Goal: Check status: Check status

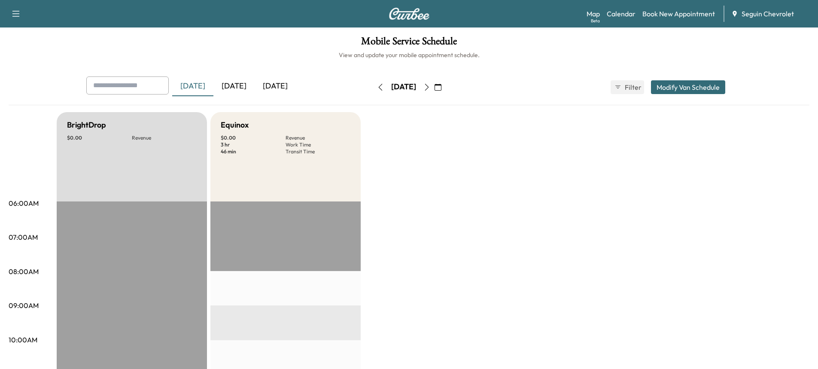
click at [238, 84] on div "[DATE]" at bounding box center [233, 86] width 41 height 20
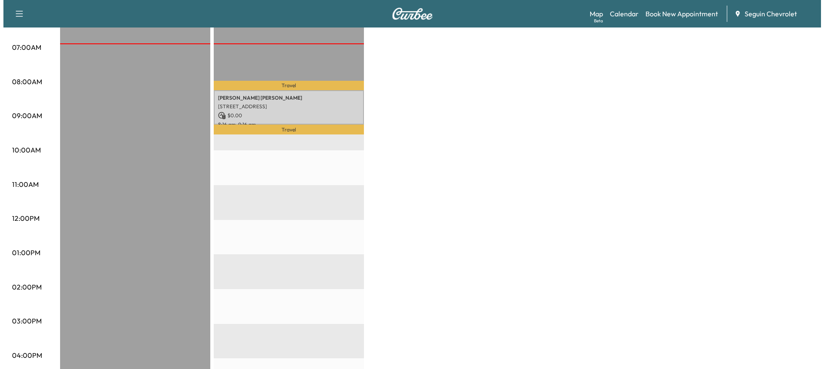
scroll to position [148, 0]
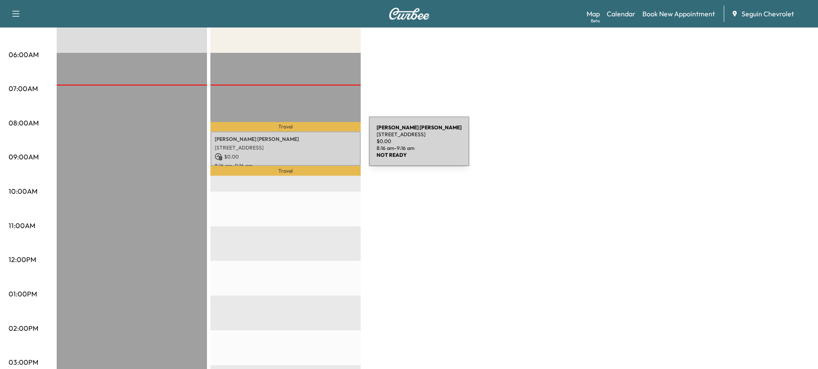
click at [304, 146] on p "[STREET_ADDRESS]" at bounding box center [286, 147] width 142 height 7
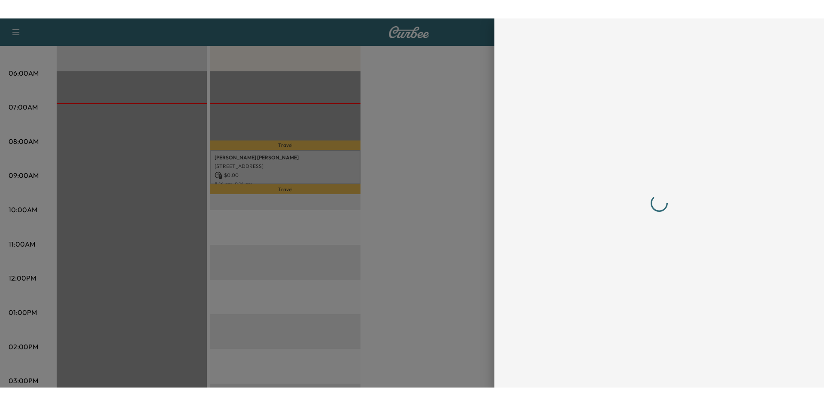
scroll to position [0, 0]
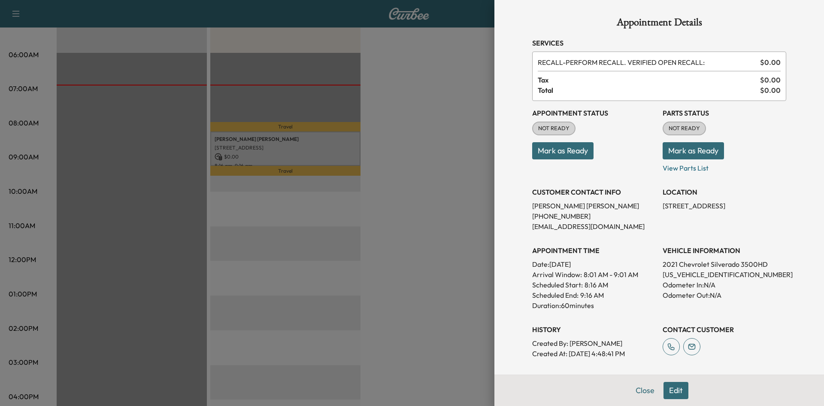
click at [552, 146] on button "Mark as Ready" at bounding box center [562, 150] width 61 height 17
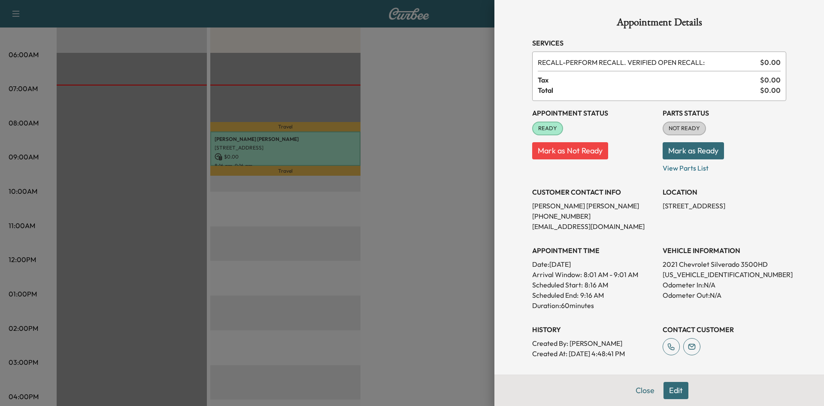
click at [472, 271] on div at bounding box center [412, 203] width 824 height 406
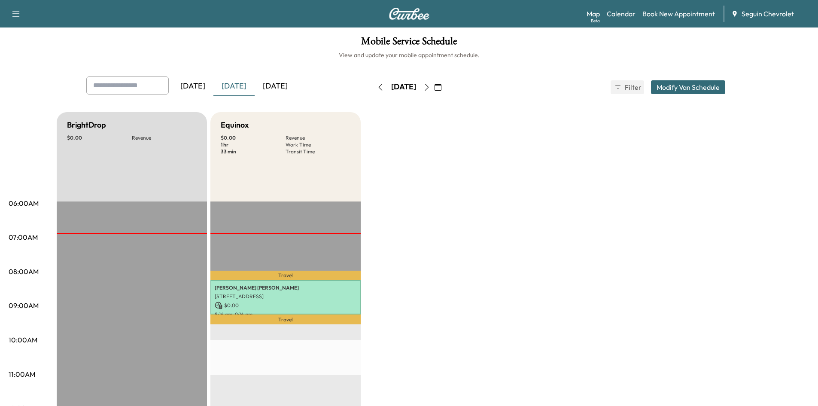
click at [286, 91] on div "[DATE]" at bounding box center [274, 86] width 41 height 20
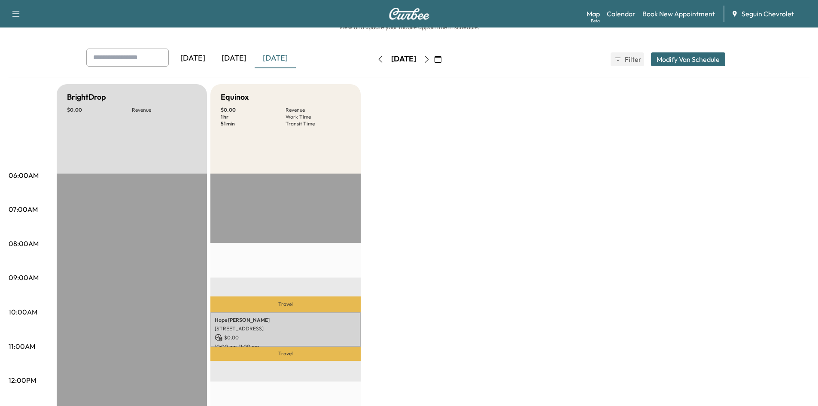
scroll to position [27, 0]
click at [430, 60] on icon "button" at bounding box center [426, 59] width 7 height 7
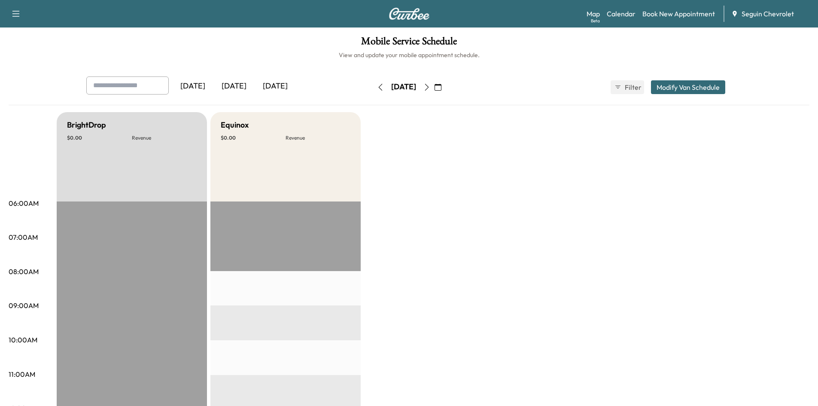
click at [434, 92] on button "button" at bounding box center [426, 87] width 15 height 14
click at [430, 88] on icon "button" at bounding box center [426, 87] width 7 height 7
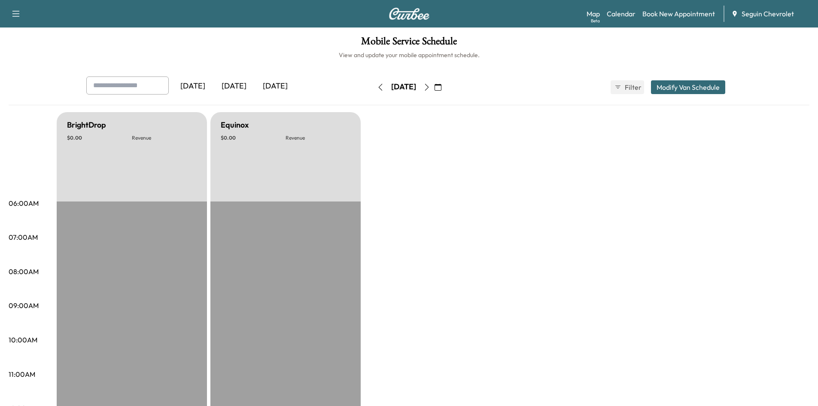
click at [430, 88] on icon "button" at bounding box center [426, 87] width 7 height 7
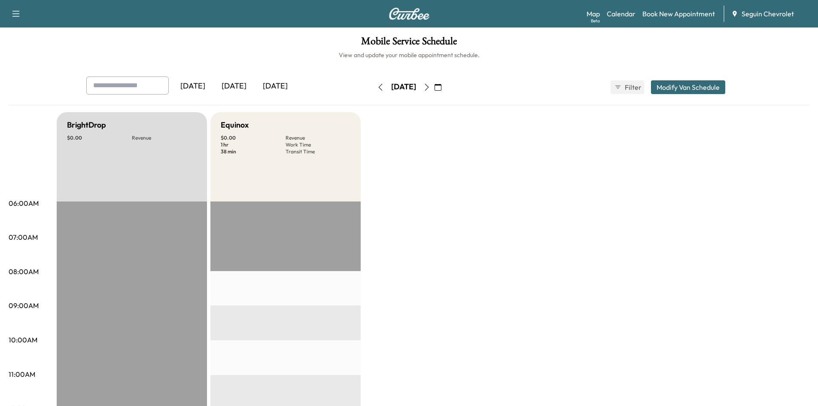
click at [377, 87] on icon "button" at bounding box center [380, 87] width 7 height 7
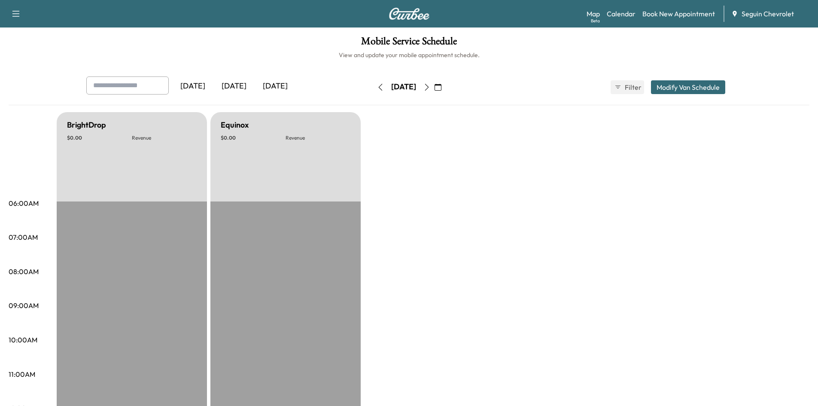
click at [377, 87] on icon "button" at bounding box center [380, 87] width 7 height 7
click at [373, 81] on button "button" at bounding box center [380, 87] width 15 height 14
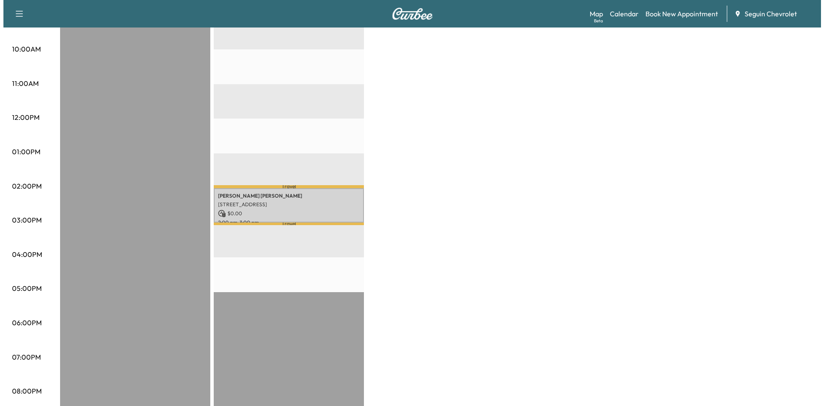
scroll to position [290, 0]
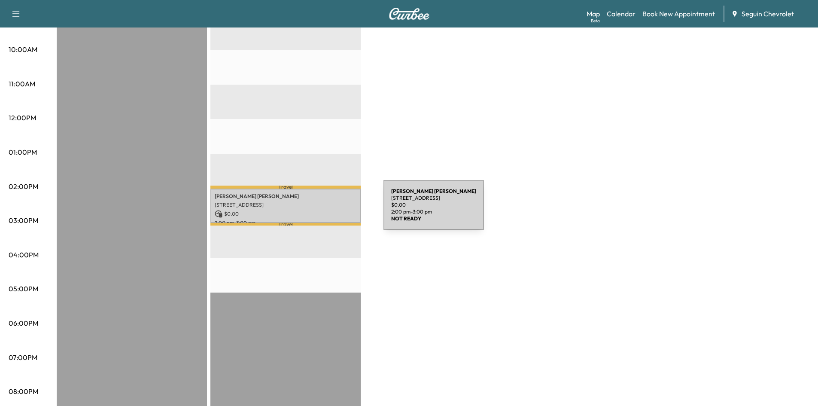
click at [319, 210] on p "$ 0.00" at bounding box center [286, 214] width 142 height 8
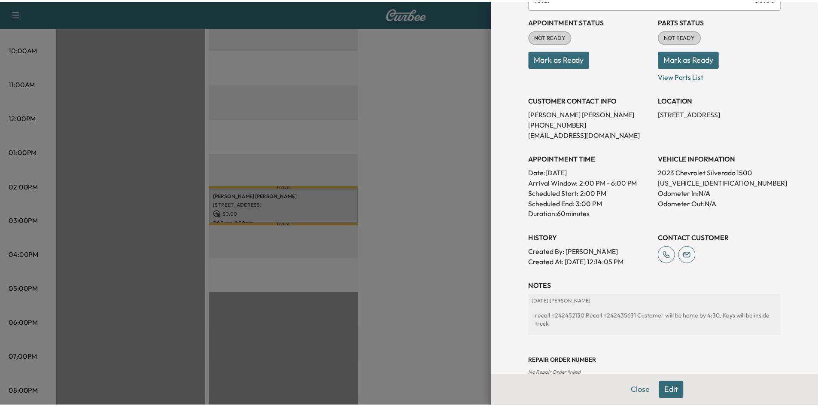
scroll to position [95, 0]
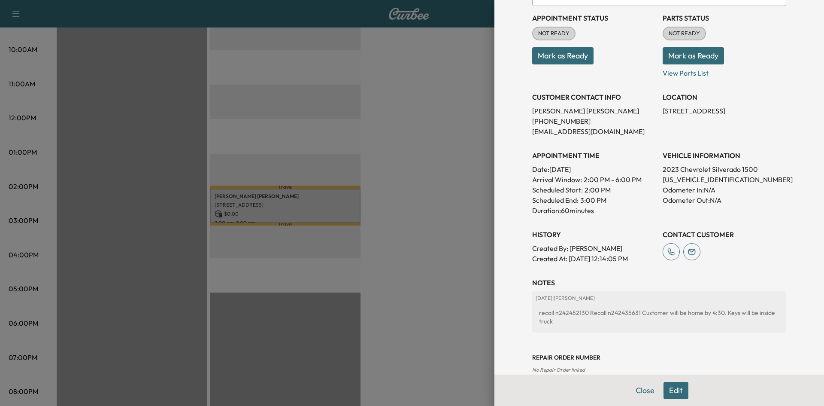
click at [461, 278] on div at bounding box center [412, 203] width 824 height 406
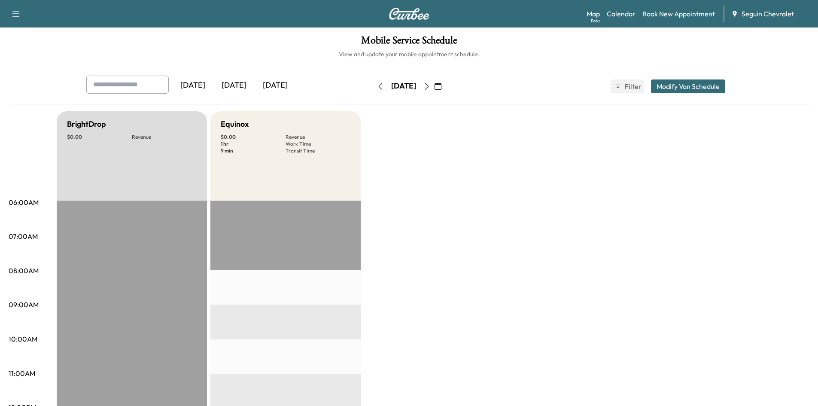
scroll to position [0, 0]
click at [373, 93] on button "button" at bounding box center [380, 87] width 15 height 14
click at [377, 87] on icon "button" at bounding box center [380, 86] width 7 height 7
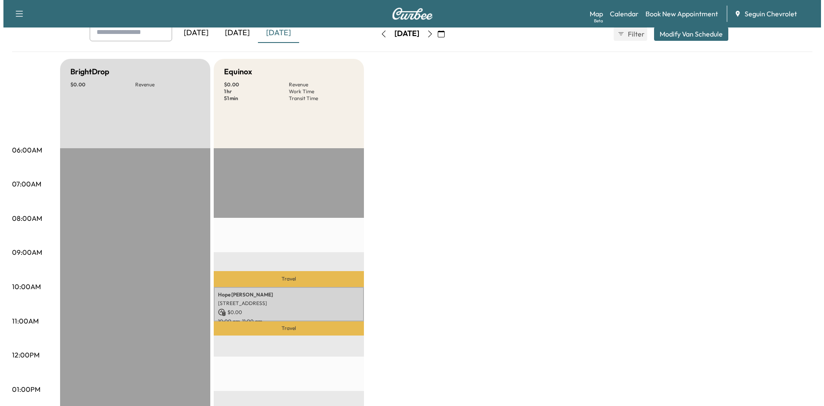
scroll to position [55, 0]
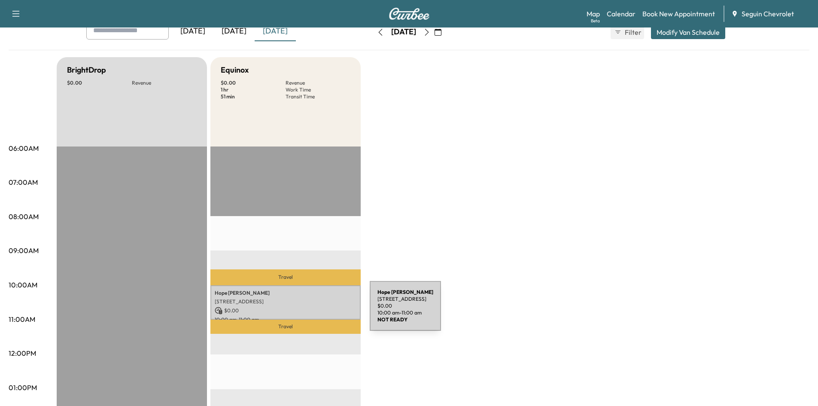
click at [305, 311] on p "$ 0.00" at bounding box center [286, 310] width 142 height 8
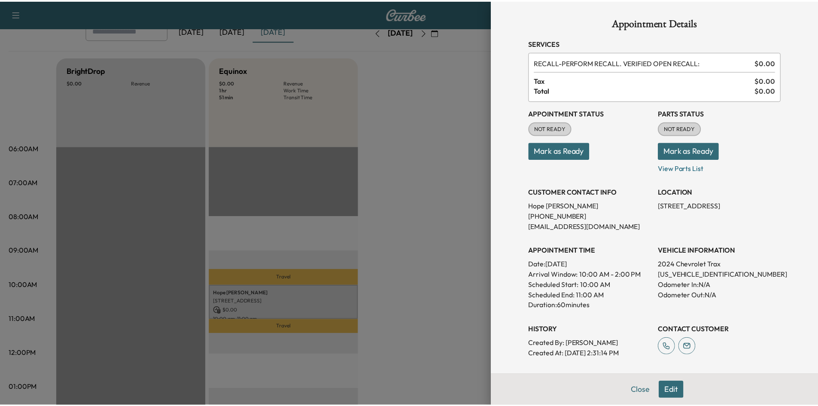
scroll to position [151, 0]
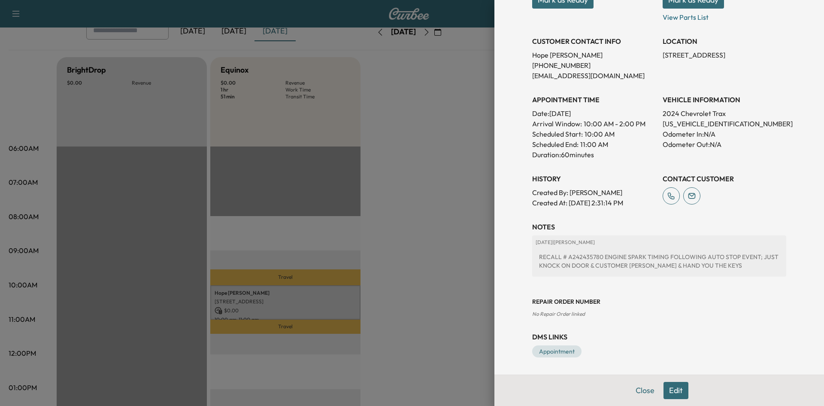
click at [494, 235] on div "Appointment Details Services RECALL - PERFORM RECALL. VERIFIED OPEN RECALL: $ 0…" at bounding box center [659, 203] width 330 height 406
click at [636, 368] on button "Close" at bounding box center [645, 390] width 30 height 17
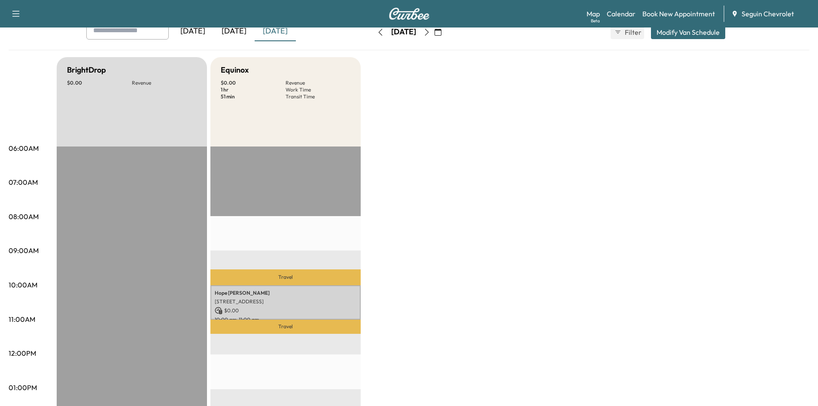
scroll to position [0, 0]
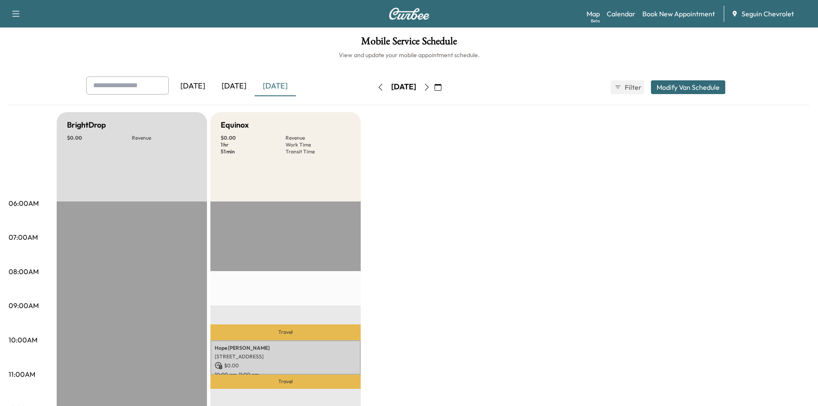
click at [377, 87] on icon "button" at bounding box center [380, 87] width 7 height 7
